Goal: Task Accomplishment & Management: Use online tool/utility

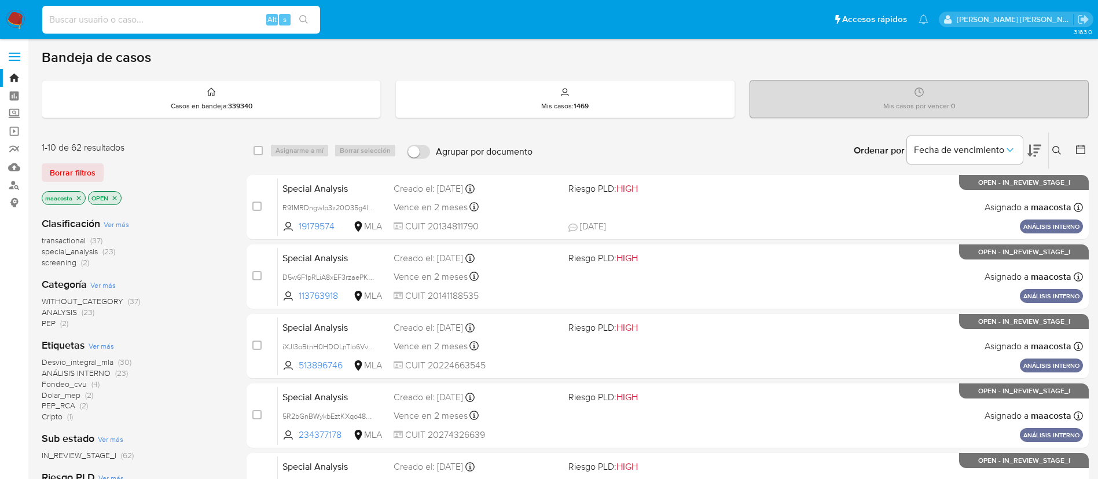
paste input "KOUqGv703LKgGJKSGisdoclJ"
click at [199, 23] on input at bounding box center [181, 19] width 278 height 15
type input "KOUqGv703LKgGJKSGisdoclJ"
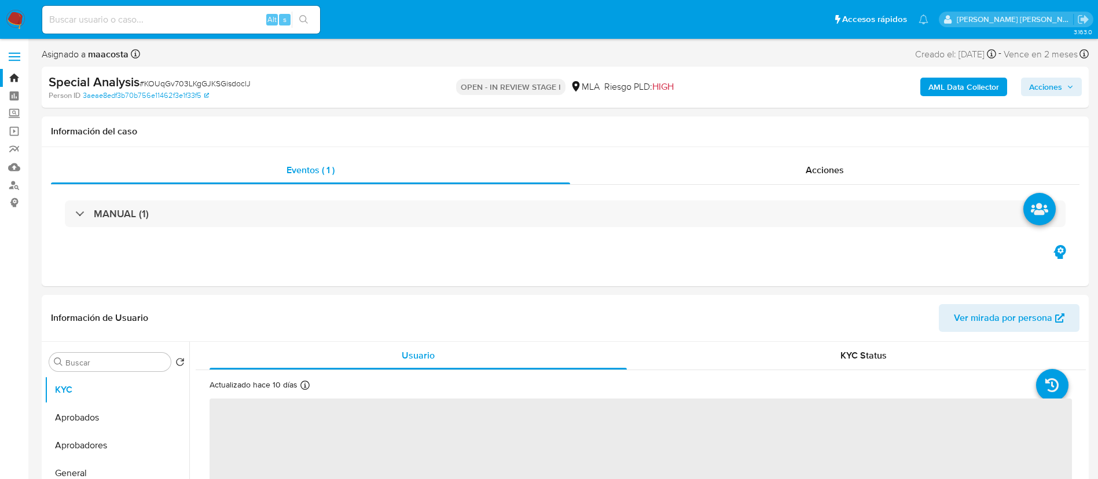
select select "10"
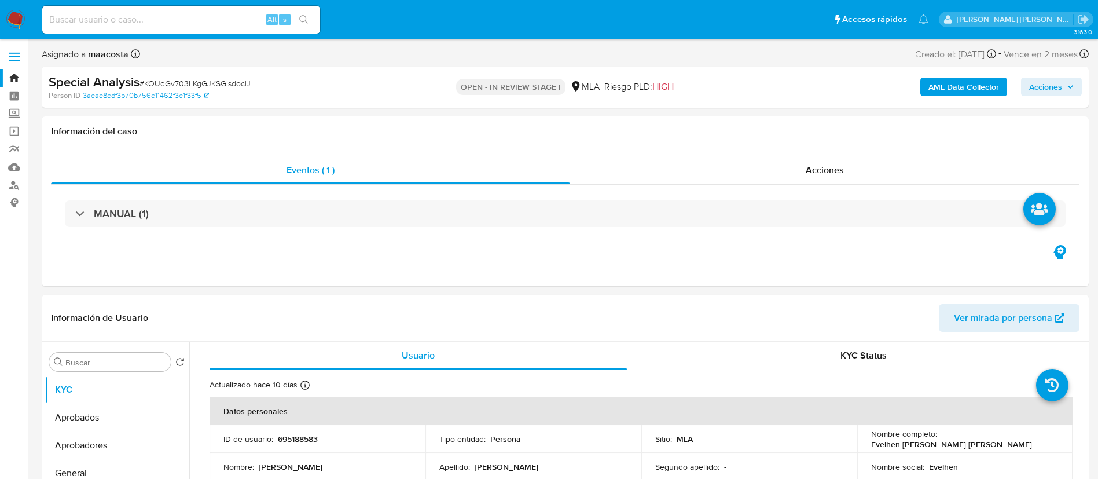
click at [984, 91] on b "AML Data Collector" at bounding box center [964, 87] width 71 height 19
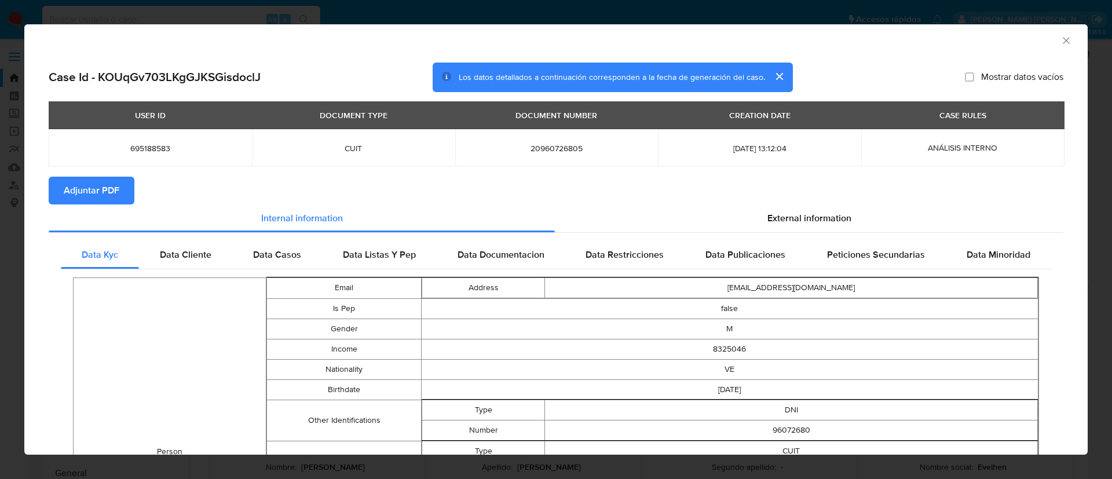
click at [99, 187] on span "Adjuntar PDF" at bounding box center [92, 190] width 56 height 25
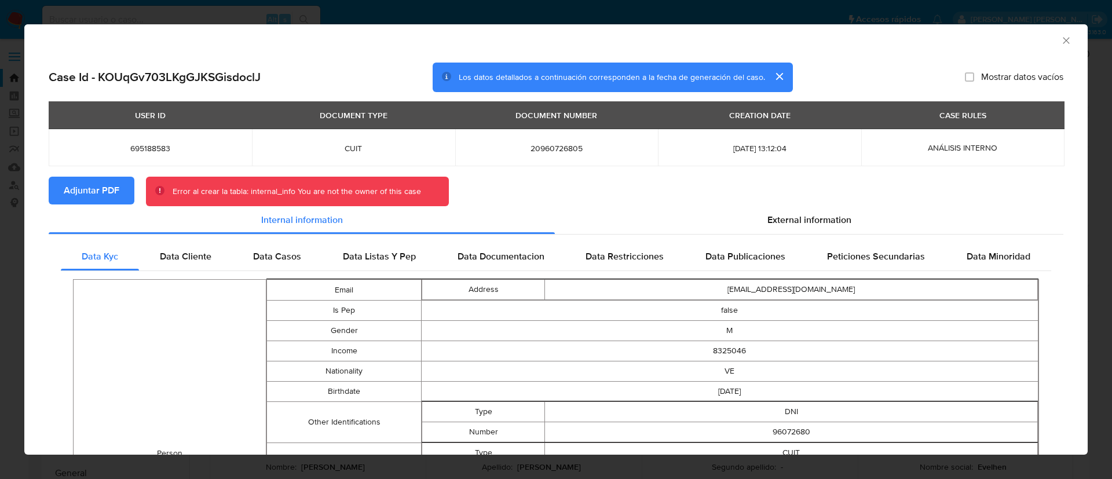
click at [90, 190] on span "Adjuntar PDF" at bounding box center [92, 190] width 56 height 25
click at [1060, 43] on icon "Cerrar ventana" at bounding box center [1066, 41] width 12 height 12
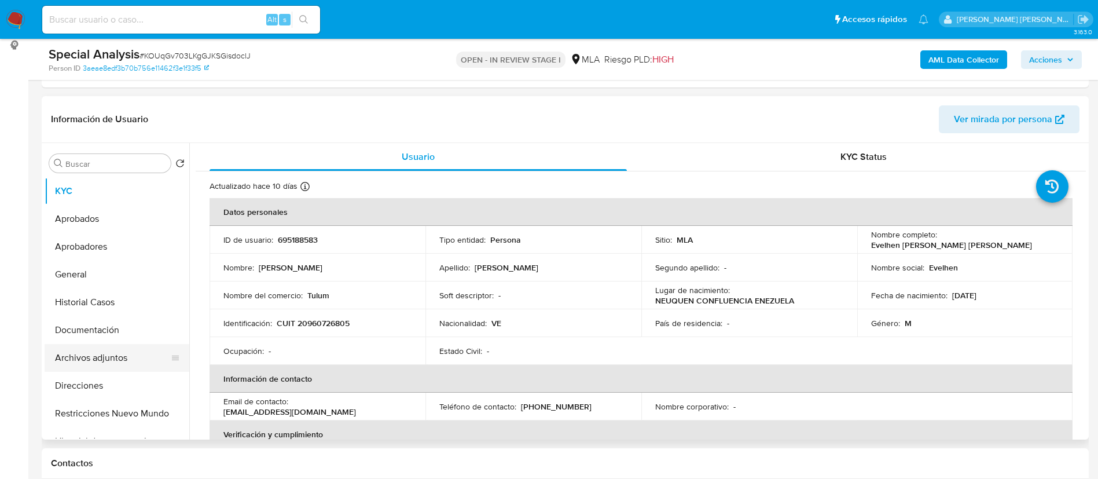
scroll to position [158, 0]
click at [93, 334] on button "Documentación" at bounding box center [112, 330] width 135 height 28
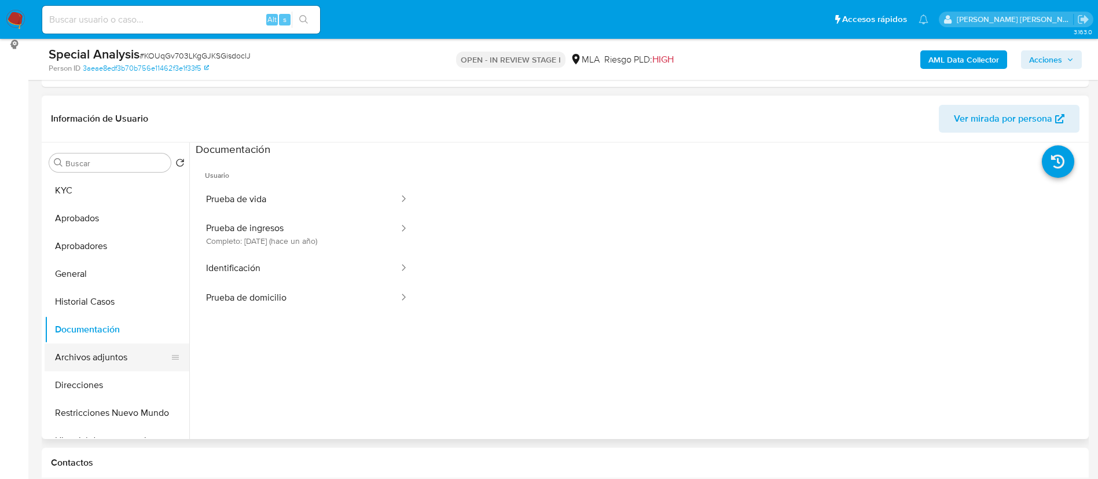
click at [92, 362] on button "Archivos adjuntos" at bounding box center [112, 357] width 135 height 28
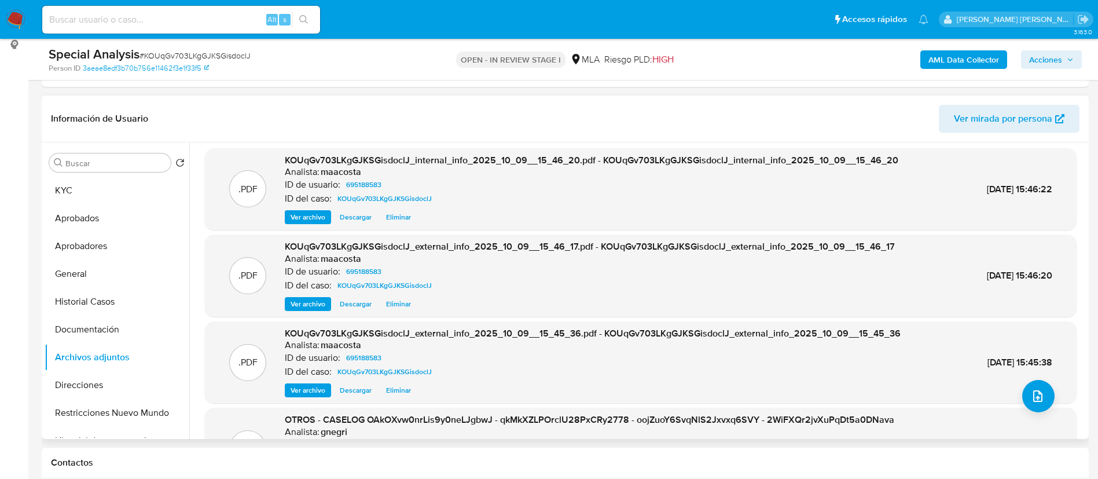
scroll to position [0, 0]
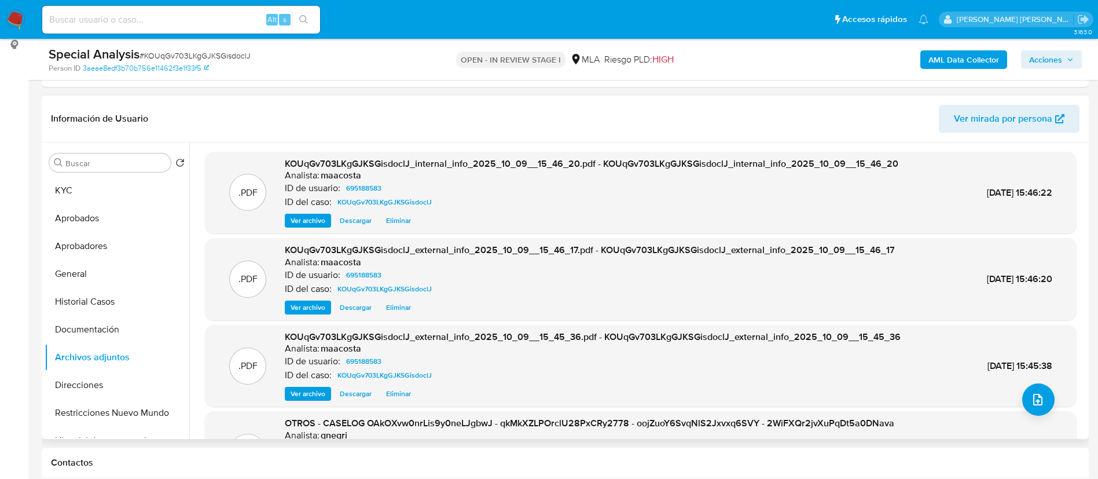
click at [405, 394] on span "Eliminar" at bounding box center [398, 394] width 25 height 12
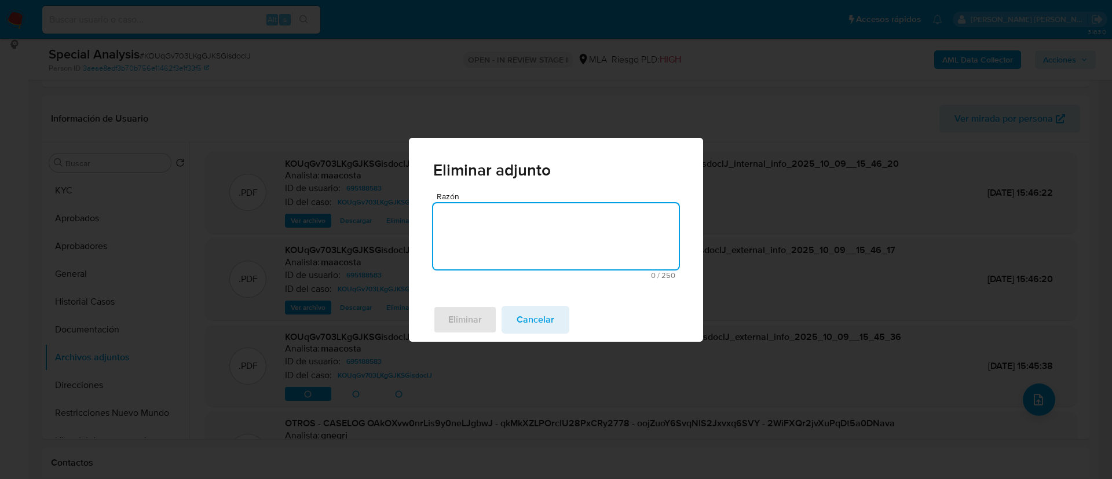
click at [500, 225] on textarea "Razón" at bounding box center [555, 236] width 245 height 66
click at [477, 218] on textarea "se cargo2 veces" at bounding box center [555, 236] width 245 height 66
type textarea "se carg2 veces"
click at [527, 318] on span "Cancelar" at bounding box center [535, 319] width 38 height 25
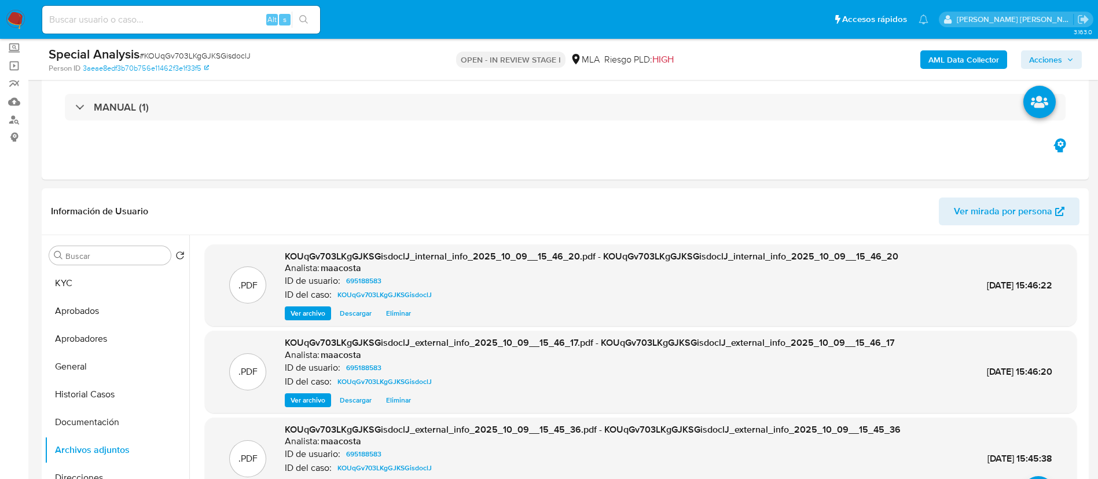
scroll to position [64, 0]
click at [201, 178] on div "Eventos ( 1 ) Acciones MANUAL (1)" at bounding box center [565, 111] width 1047 height 139
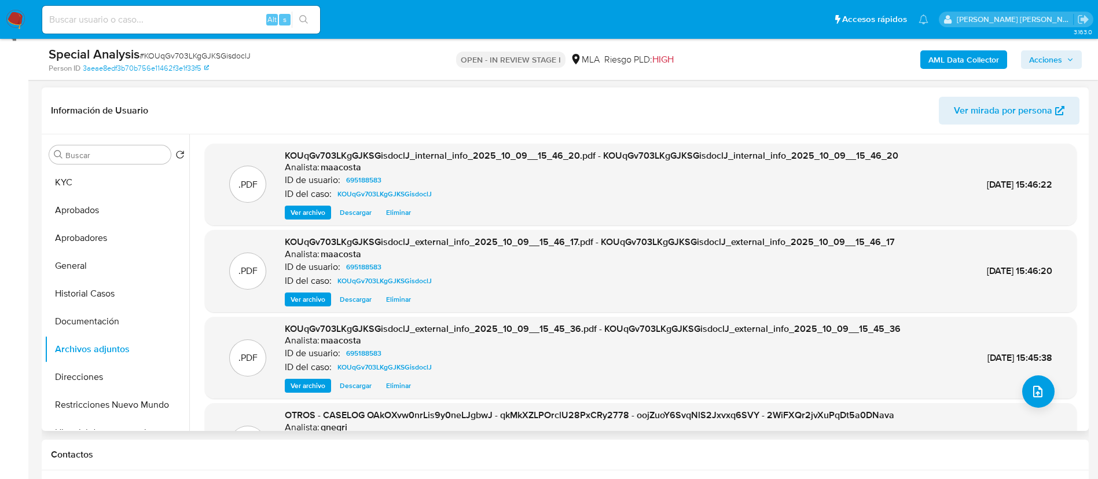
scroll to position [167, 0]
